Goal: Check status: Check status

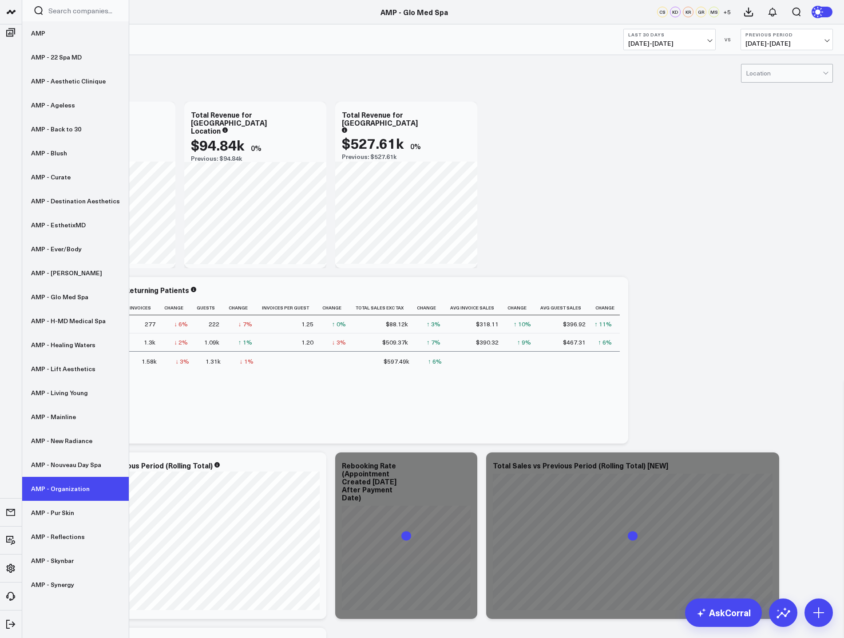
click at [74, 491] on link "AMP - Organization" at bounding box center [75, 489] width 106 height 24
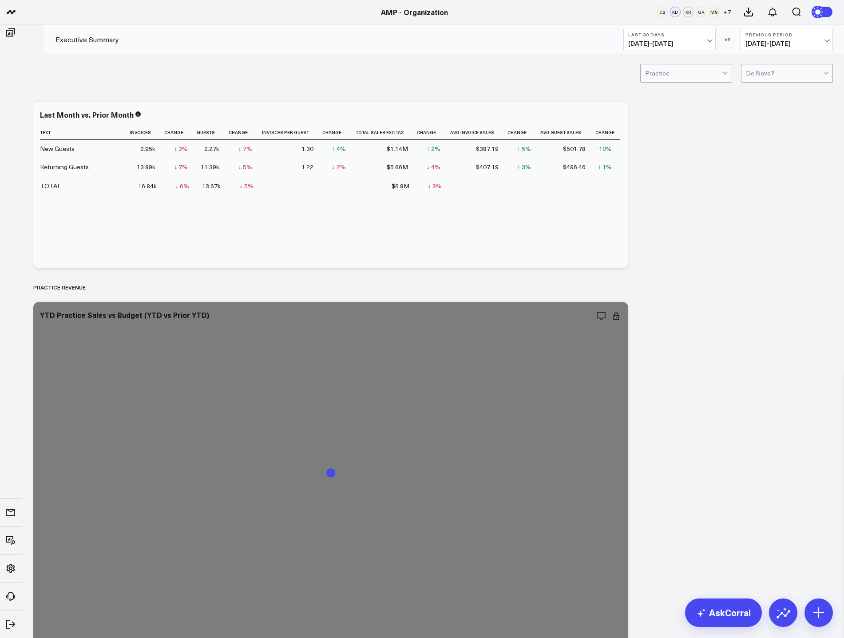
click at [682, 44] on span "[DATE] - [DATE]" at bounding box center [669, 43] width 83 height 7
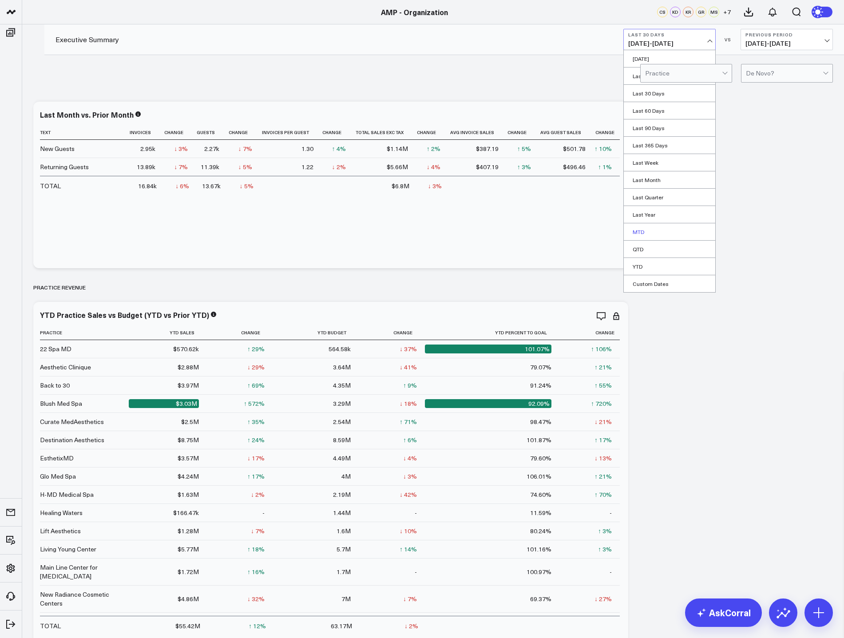
click at [683, 230] on link "MTD" at bounding box center [668, 231] width 91 height 17
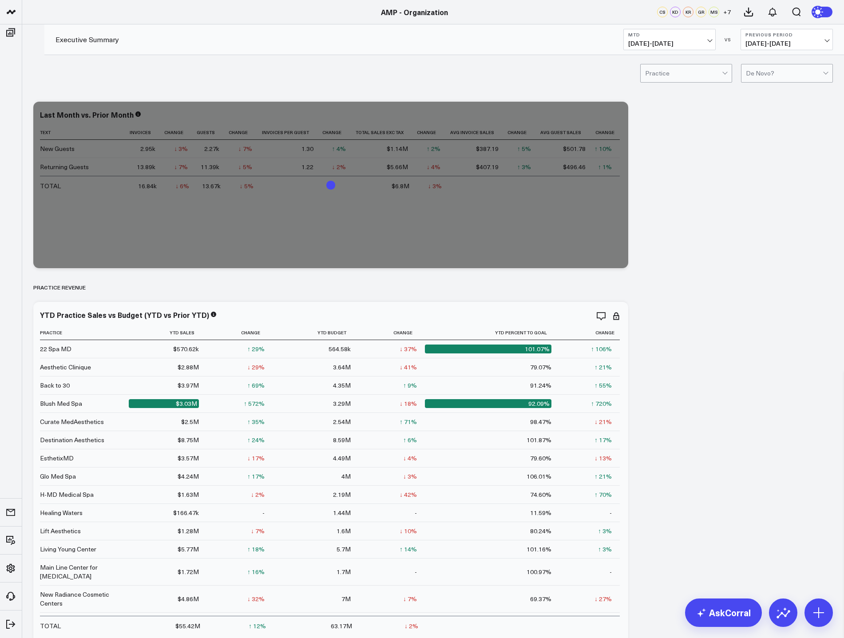
click at [789, 44] on span "[DATE] - [DATE]" at bounding box center [786, 43] width 83 height 7
click at [785, 95] on link "YoY" at bounding box center [786, 93] width 91 height 17
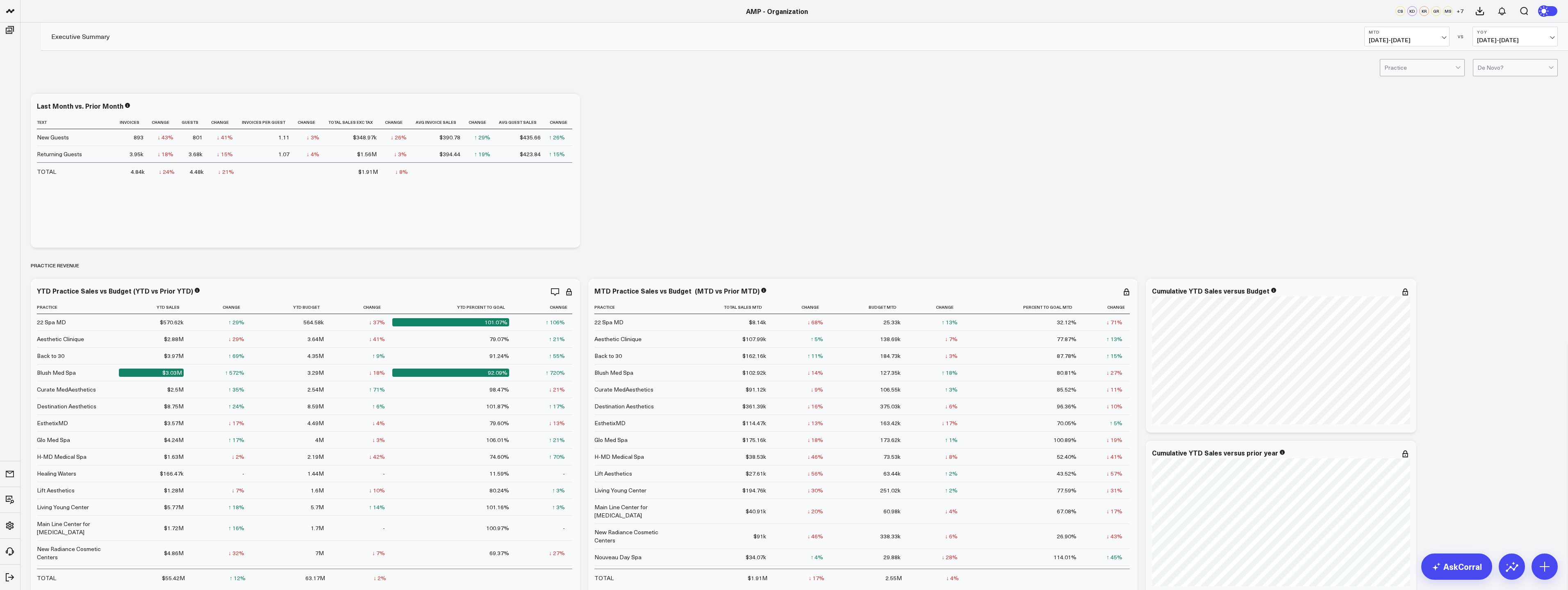
click at [779, 40] on span "[DATE] - [DATE]" at bounding box center [1407, 40] width 77 height 6
click at [779, 90] on link "Last 30 Days" at bounding box center [1406, 86] width 84 height 16
